Goal: Information Seeking & Learning: Learn about a topic

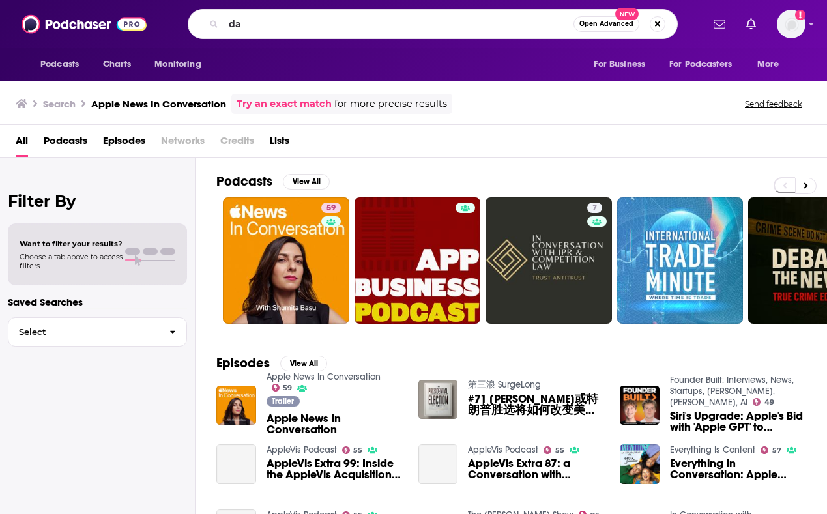
type input "d"
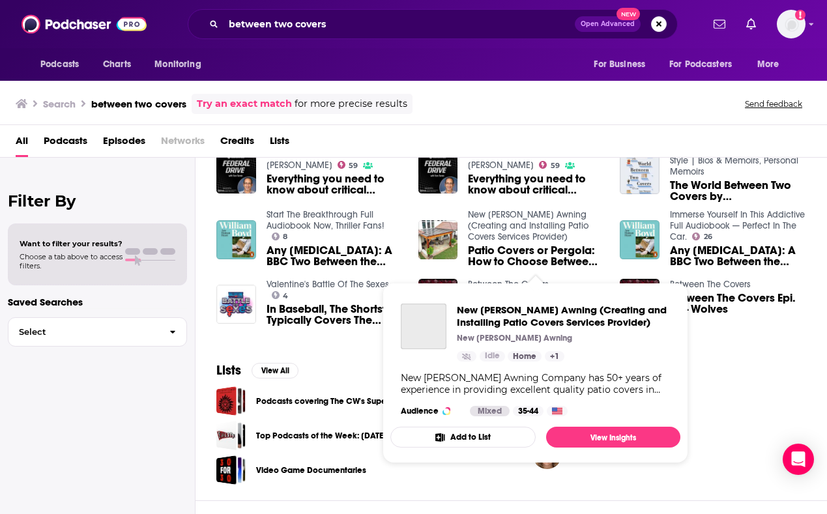
scroll to position [261, 0]
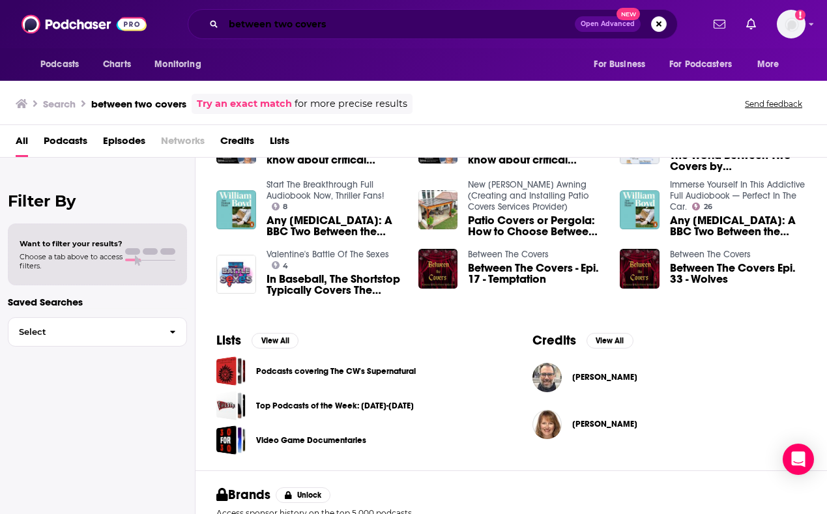
click at [290, 23] on input "between two covers" at bounding box center [399, 24] width 351 height 21
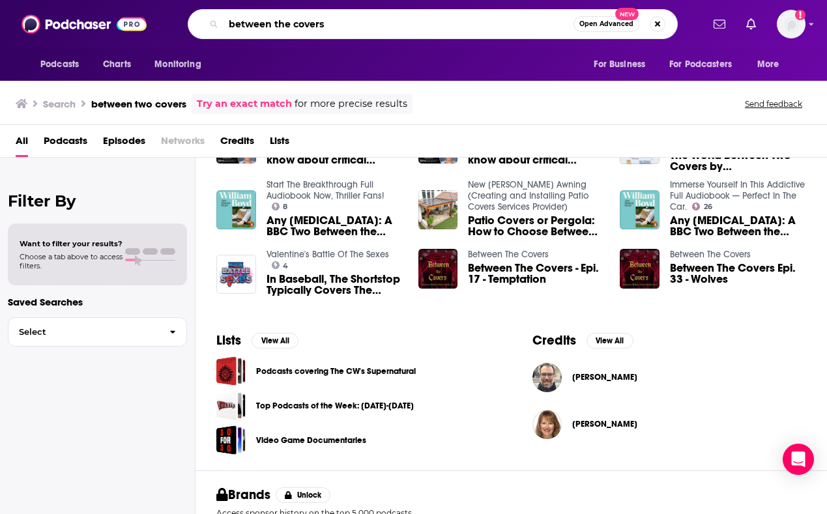
type input "between the covers"
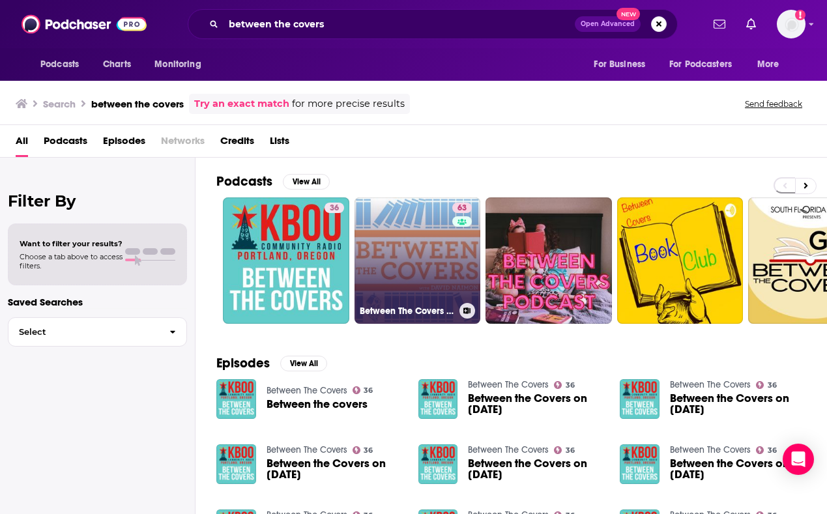
click at [410, 235] on link "63 Between The Covers : Conversations with Writers in Fiction, Nonfiction & Poe…" at bounding box center [418, 260] width 126 height 126
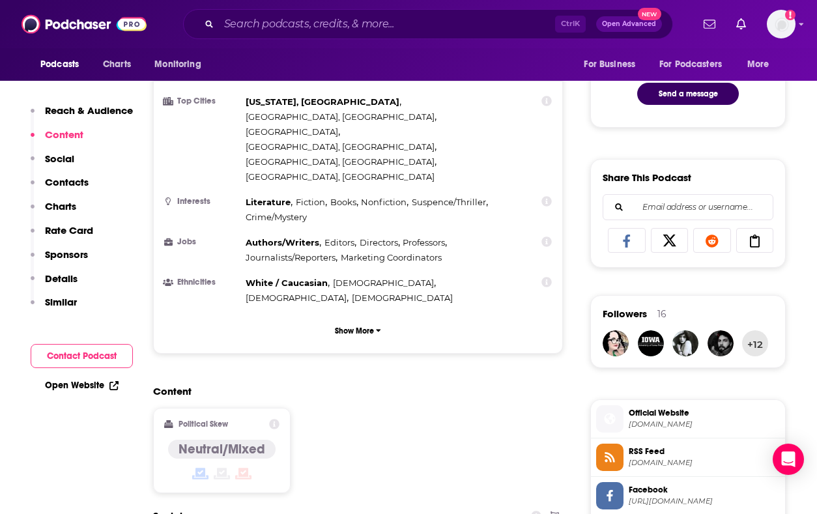
scroll to position [847, 0]
